Goal: Transaction & Acquisition: Subscribe to service/newsletter

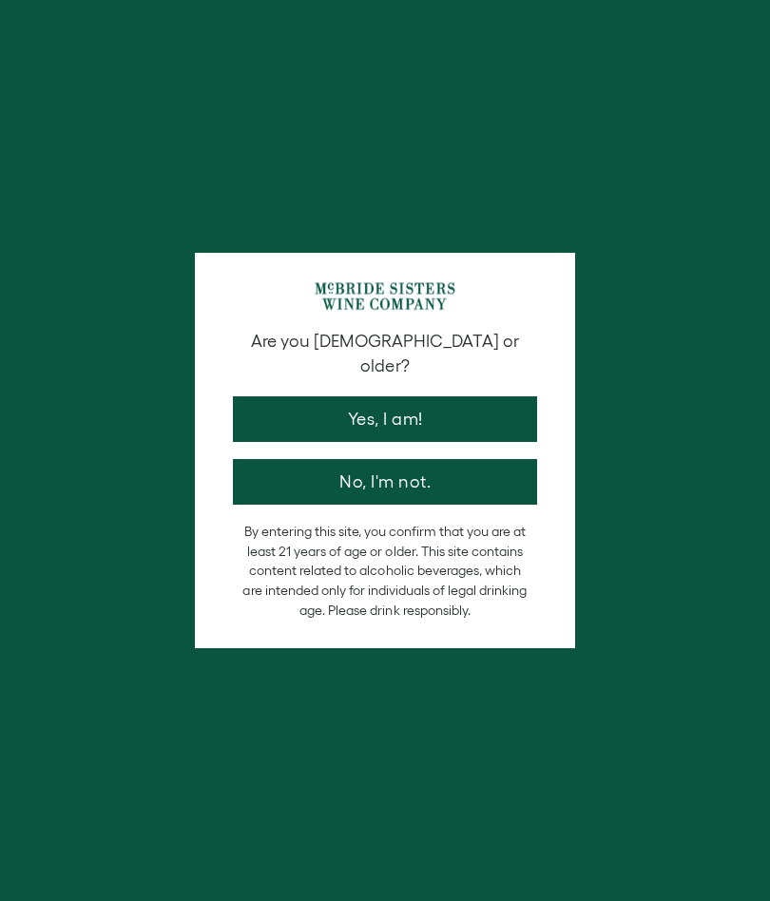
click at [303, 397] on button "Yes, I am!" at bounding box center [385, 420] width 304 height 46
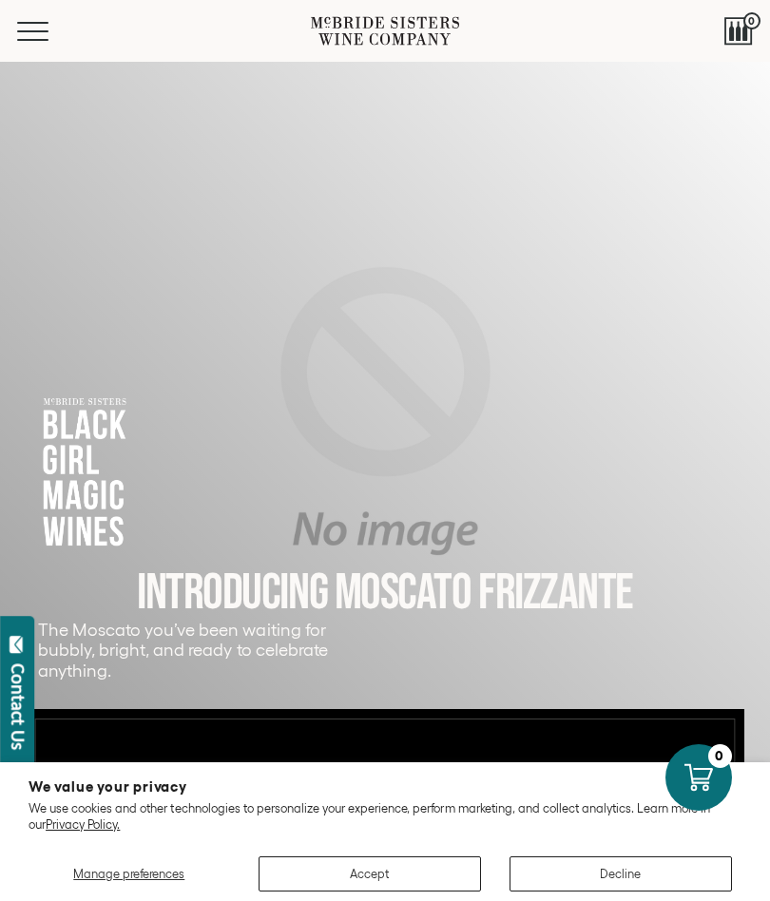
click at [376, 870] on button "Accept" at bounding box center [370, 874] width 223 height 35
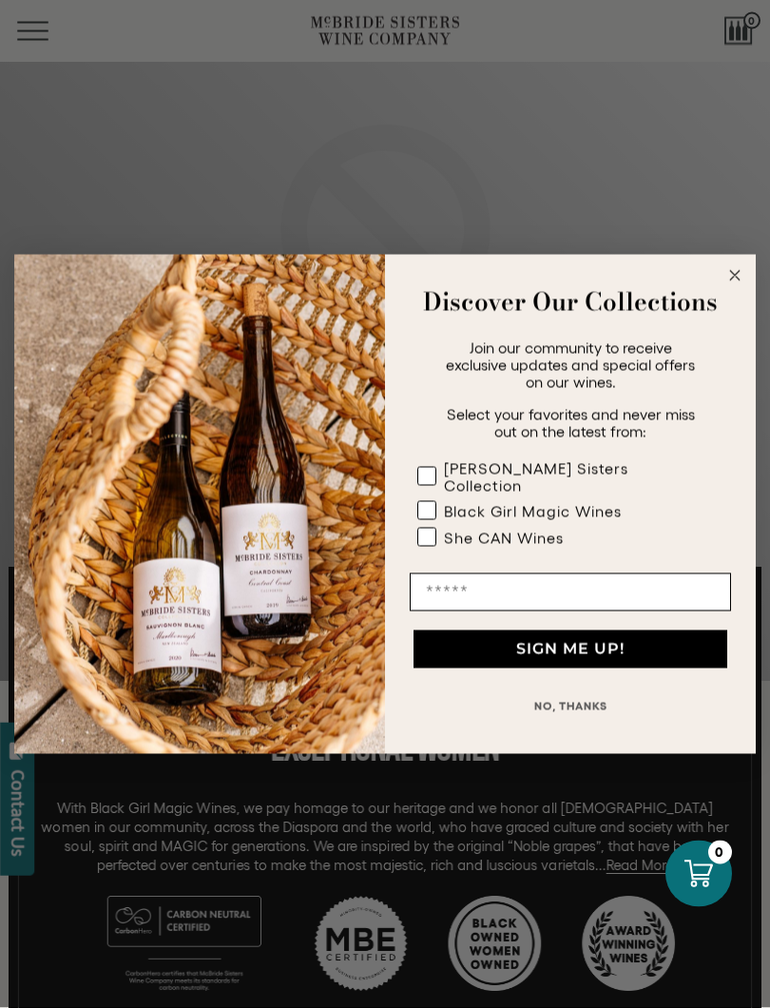
scroll to position [209, 0]
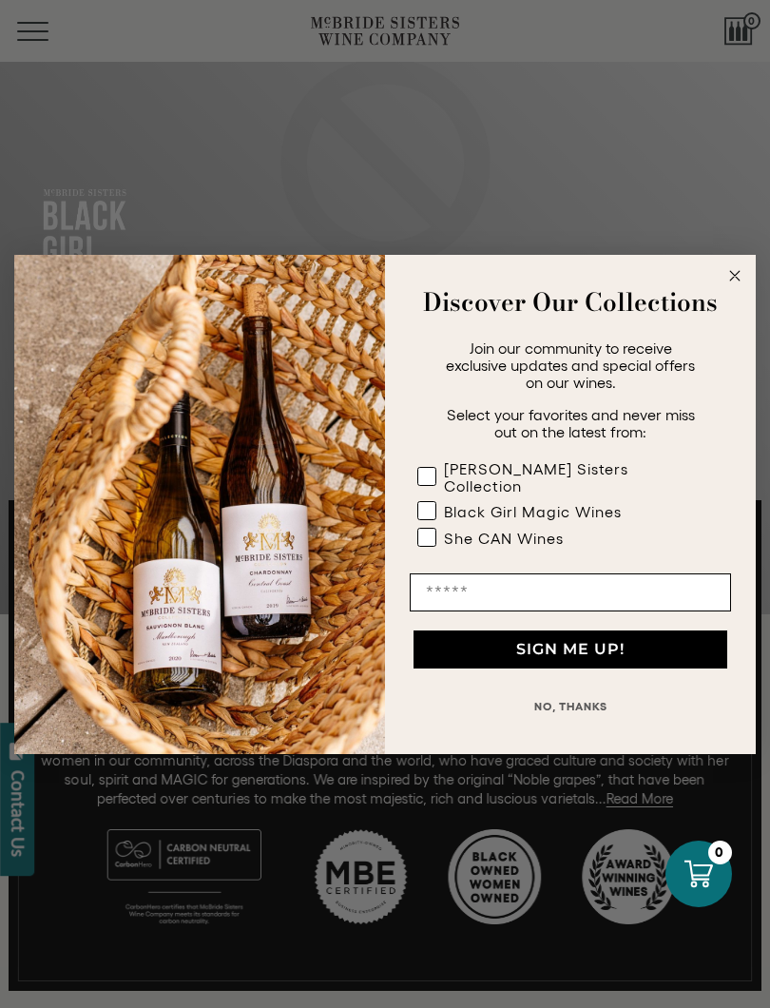
click at [733, 277] on circle "Close dialog" at bounding box center [736, 275] width 22 height 22
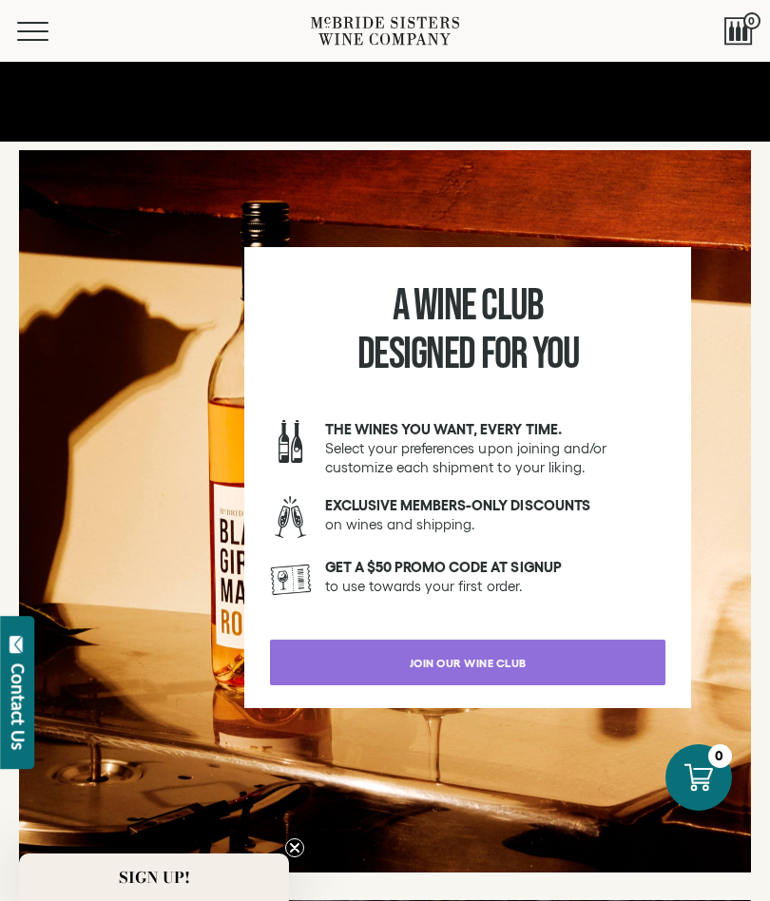
scroll to position [2609, 0]
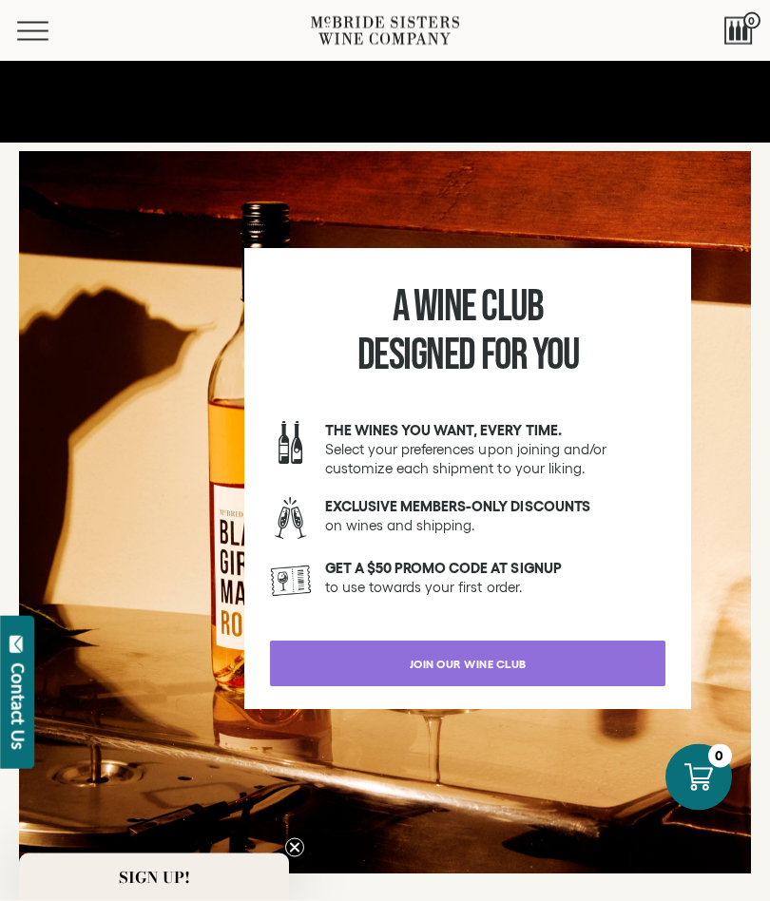
click at [333, 672] on link "join our wine club" at bounding box center [468, 665] width 396 height 46
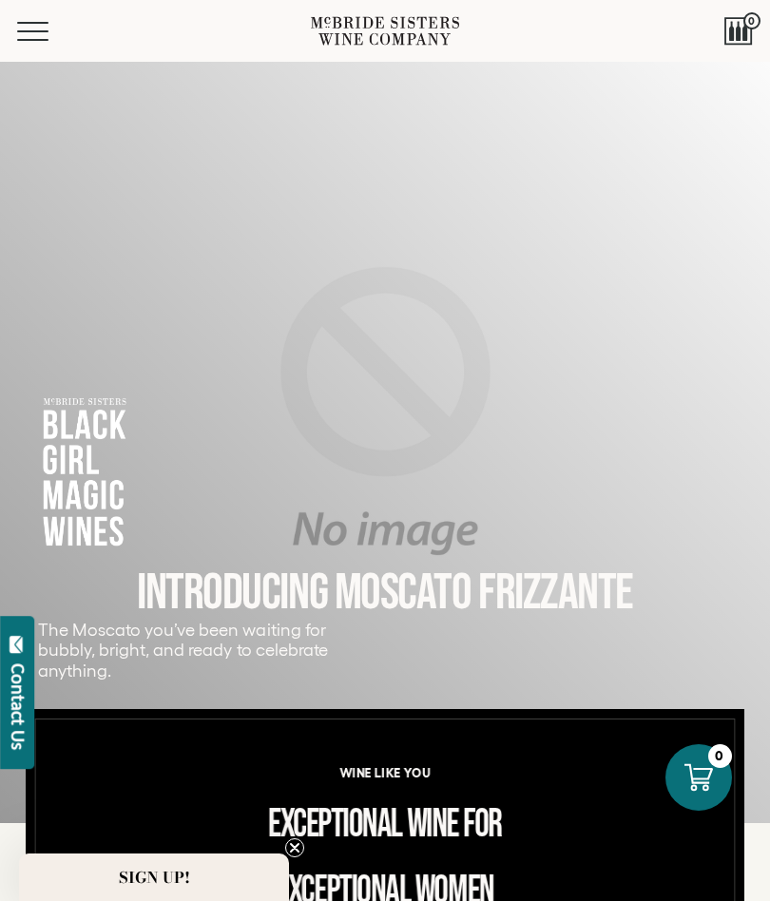
click at [34, 32] on button "Menu" at bounding box center [51, 31] width 68 height 19
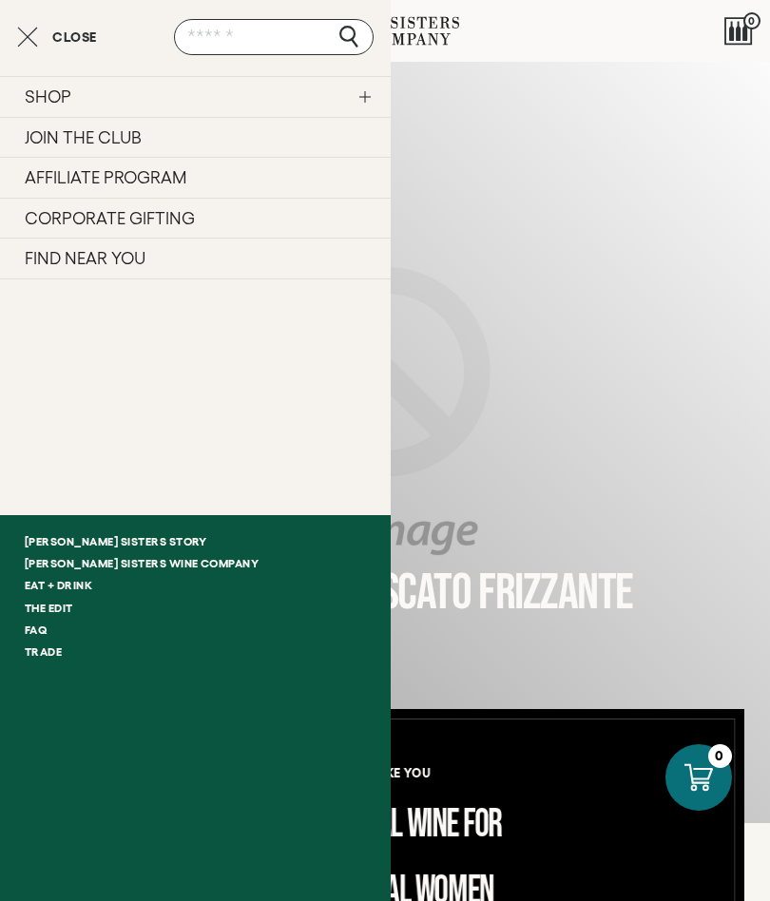
click at [516, 648] on div "INTRODUCING MOSCATO FRIZZANTé The Moscato you’ve been waiting for bubbly, brigh…" at bounding box center [385, 478] width 732 height 682
click at [449, 497] on div "INTRODUCING MOSCATO FRIZZANTé The Moscato you’ve been waiting for bubbly, brigh…" at bounding box center [385, 478] width 732 height 682
click at [446, 468] on div "INTRODUCING MOSCATO FRIZZANTé The Moscato you’ve been waiting for bubbly, brigh…" at bounding box center [385, 478] width 732 height 682
click at [517, 467] on div "INTRODUCING MOSCATO FRIZZANTé The Moscato you’ve been waiting for bubbly, brigh…" at bounding box center [385, 478] width 732 height 682
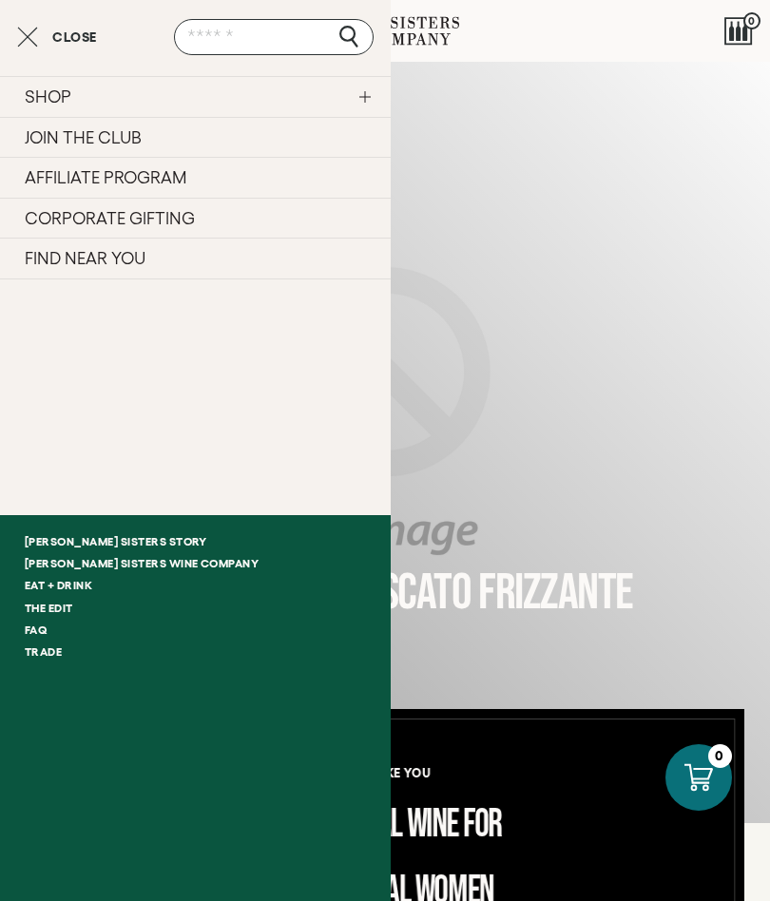
click at [29, 35] on line "Close cart" at bounding box center [28, 37] width 18 height 18
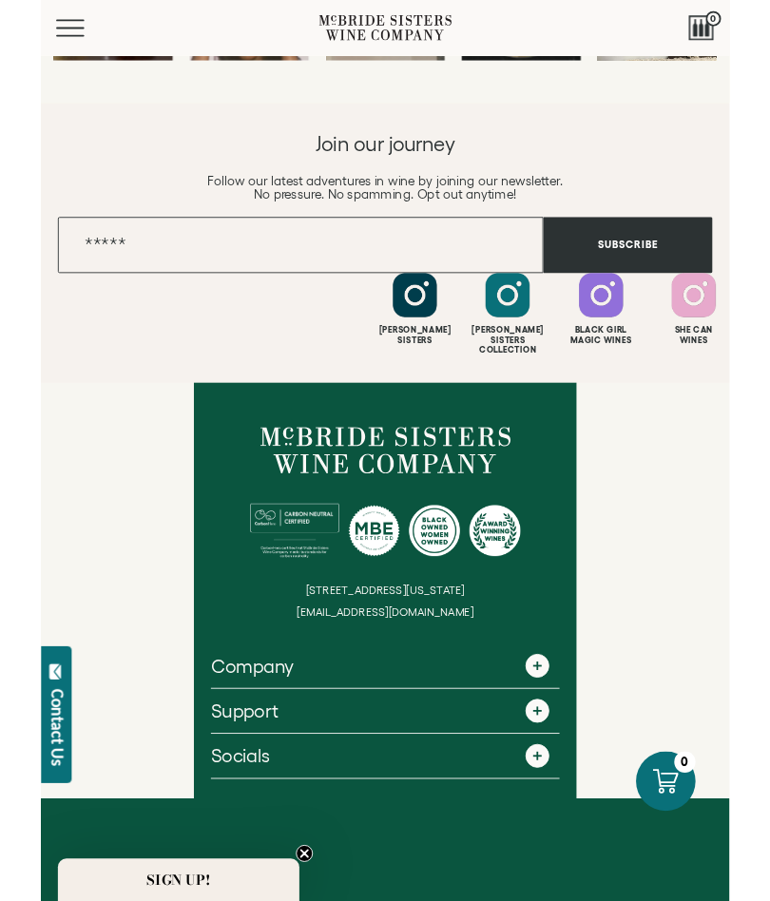
scroll to position [4457, 0]
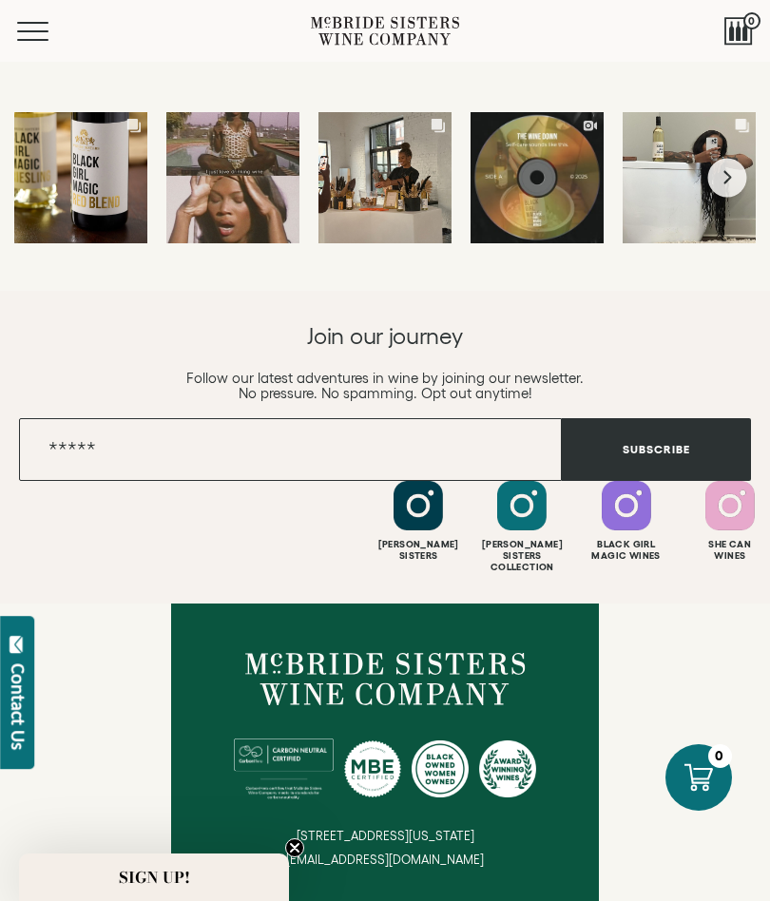
click at [731, 506] on div at bounding box center [730, 505] width 49 height 49
